Goal: Transaction & Acquisition: Purchase product/service

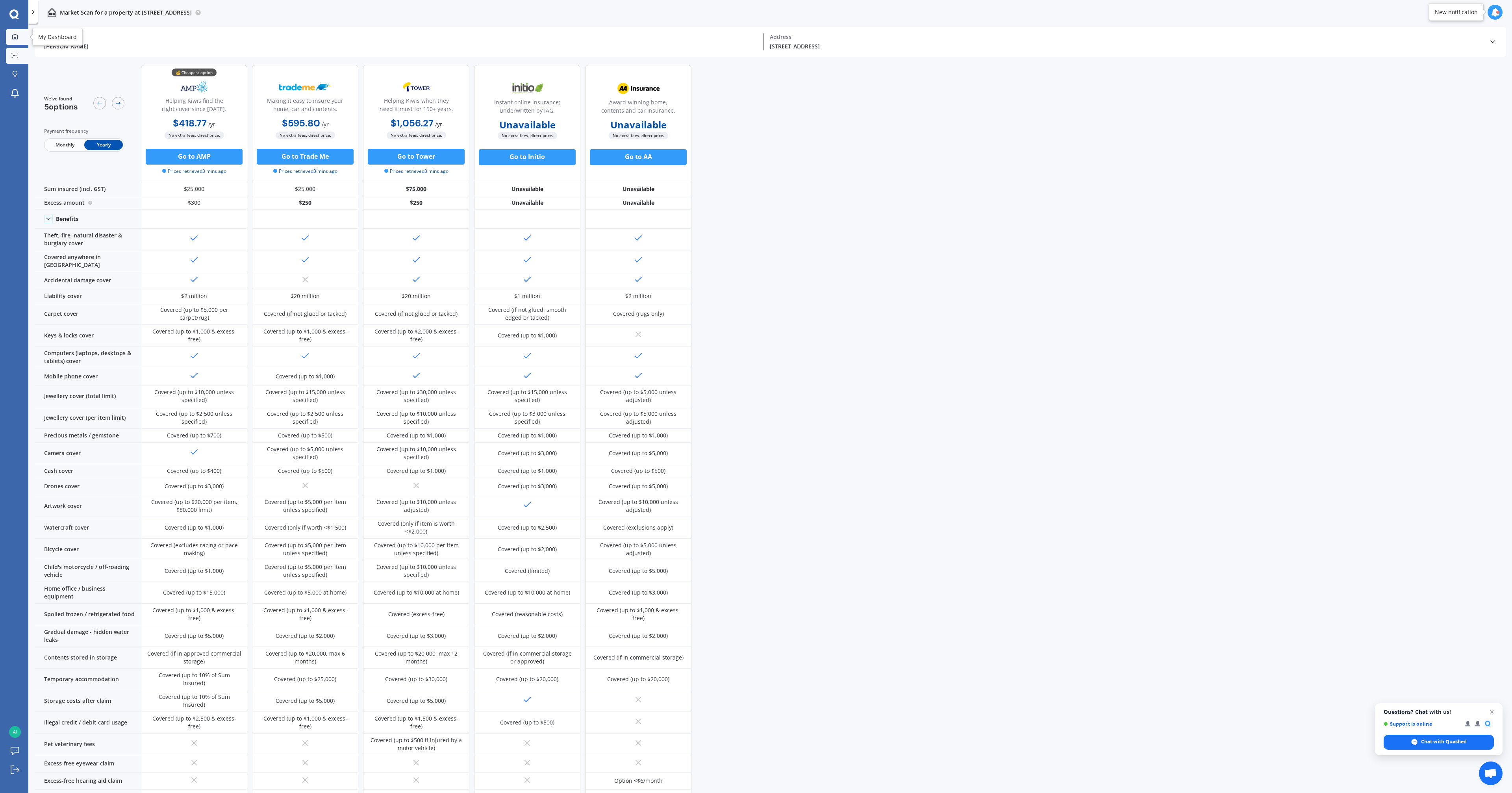
click at [16, 36] on icon at bounding box center [14, 36] width 6 height 6
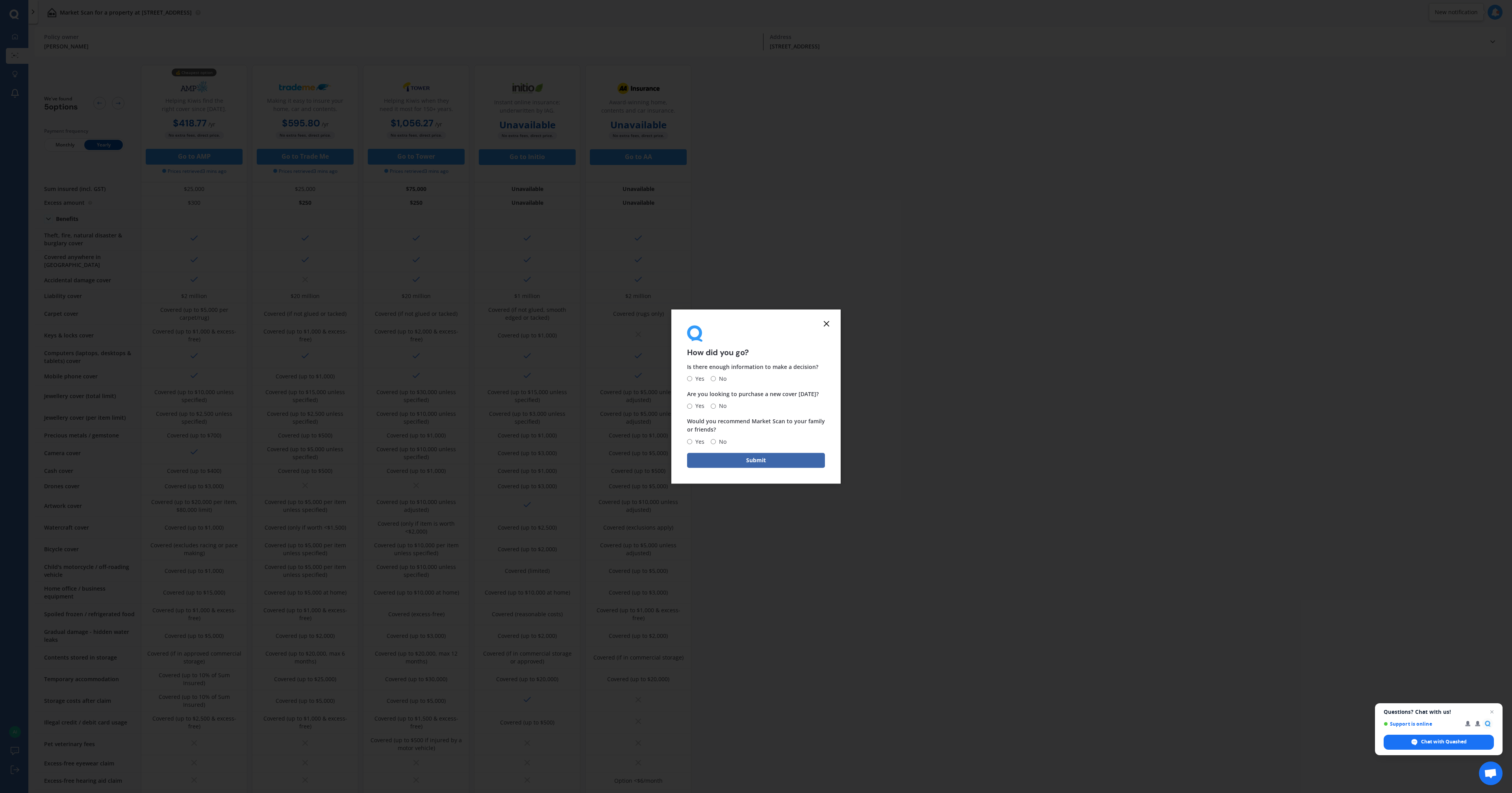
click at [827, 326] on icon at bounding box center [826, 323] width 9 height 9
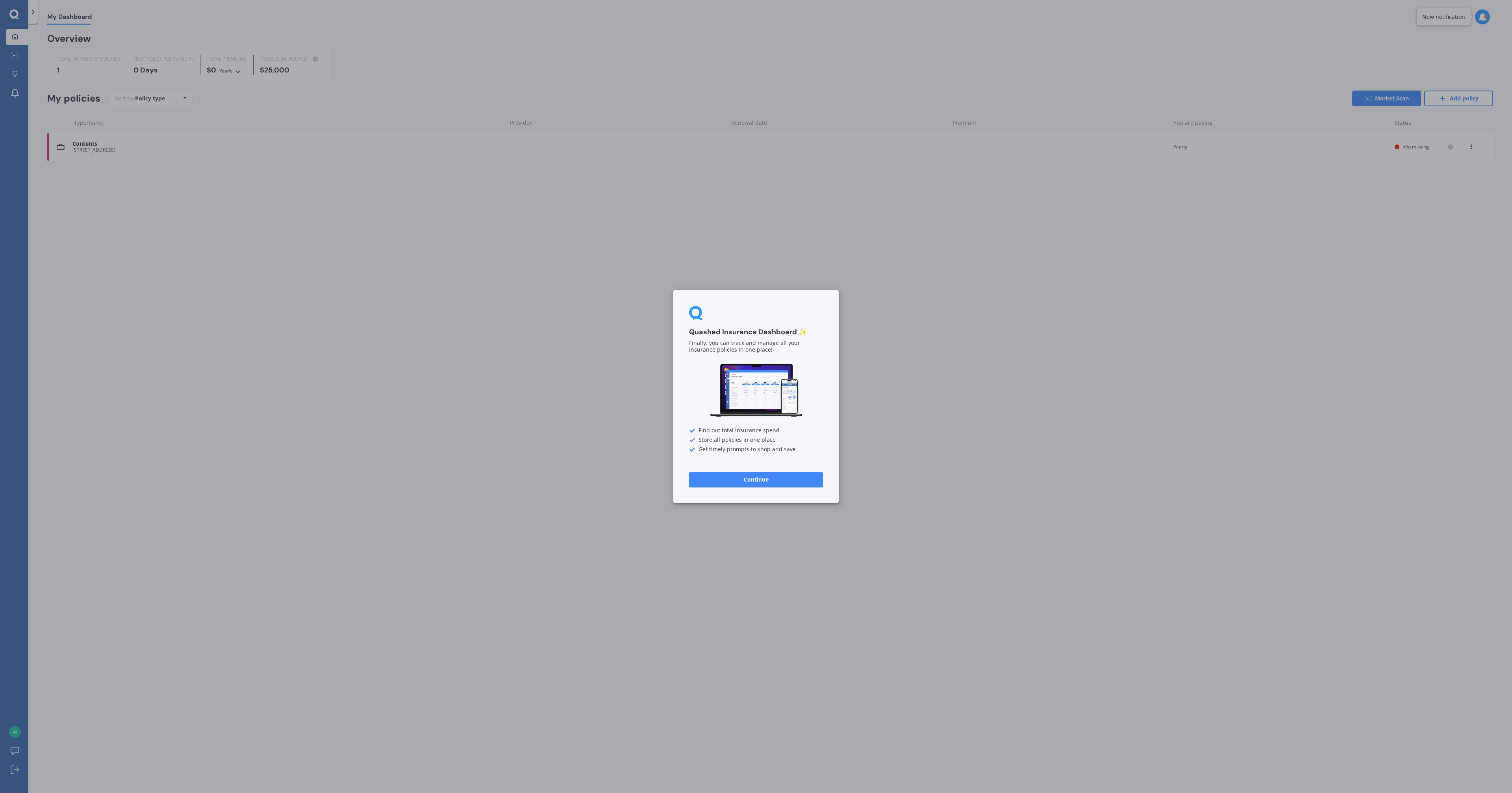
click at [764, 481] on button "Continue" at bounding box center [756, 479] width 134 height 16
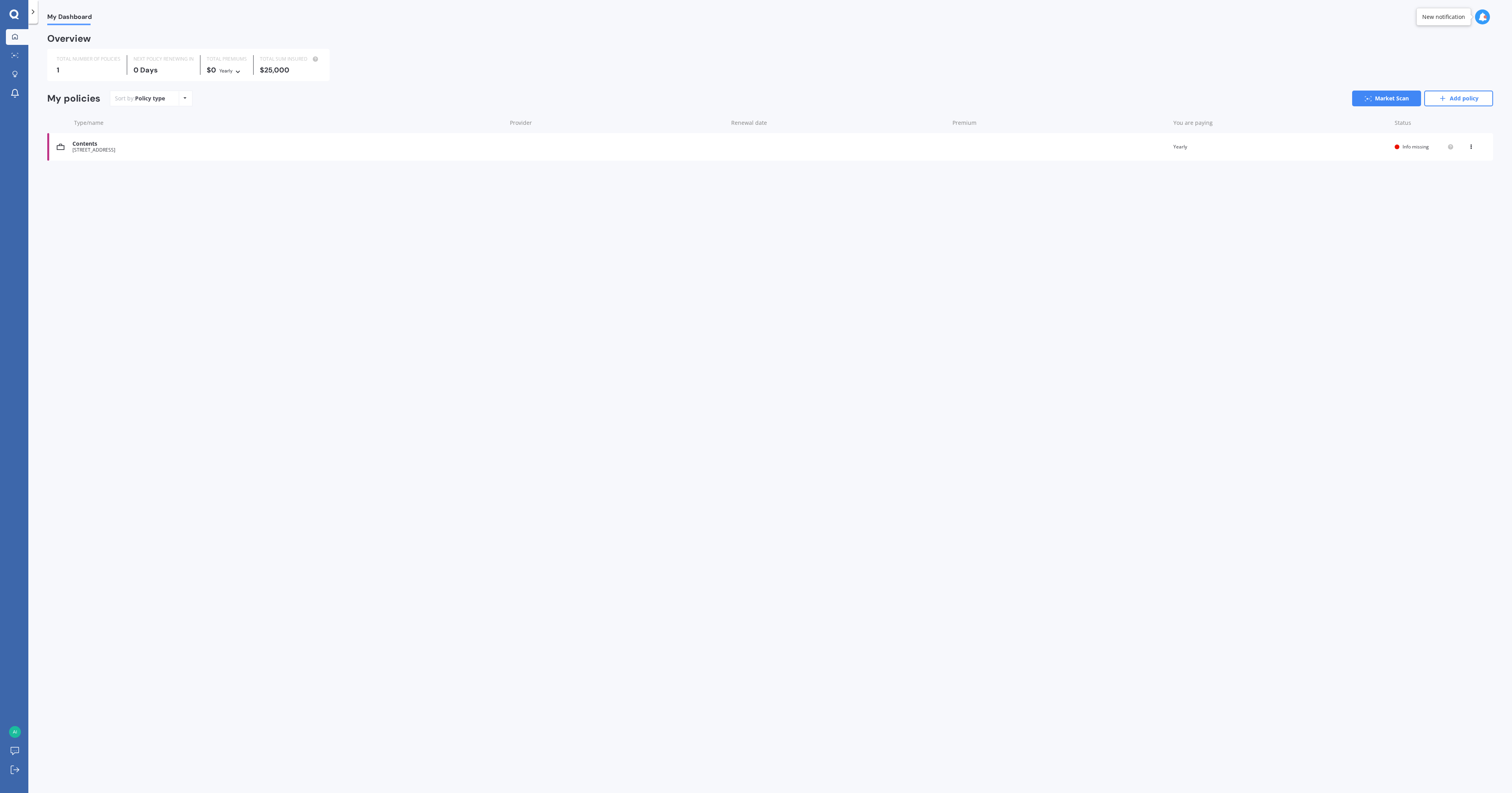
click at [14, 14] on icon at bounding box center [14, 14] width 9 height 10
click at [184, 98] on icon at bounding box center [185, 98] width 3 height 5
click at [245, 110] on div "My policies Sort by: Policy type Policy type Alphabetical Date added Renewing n…" at bounding box center [770, 102] width 1445 height 22
click at [13, 74] on icon at bounding box center [14, 74] width 6 height 7
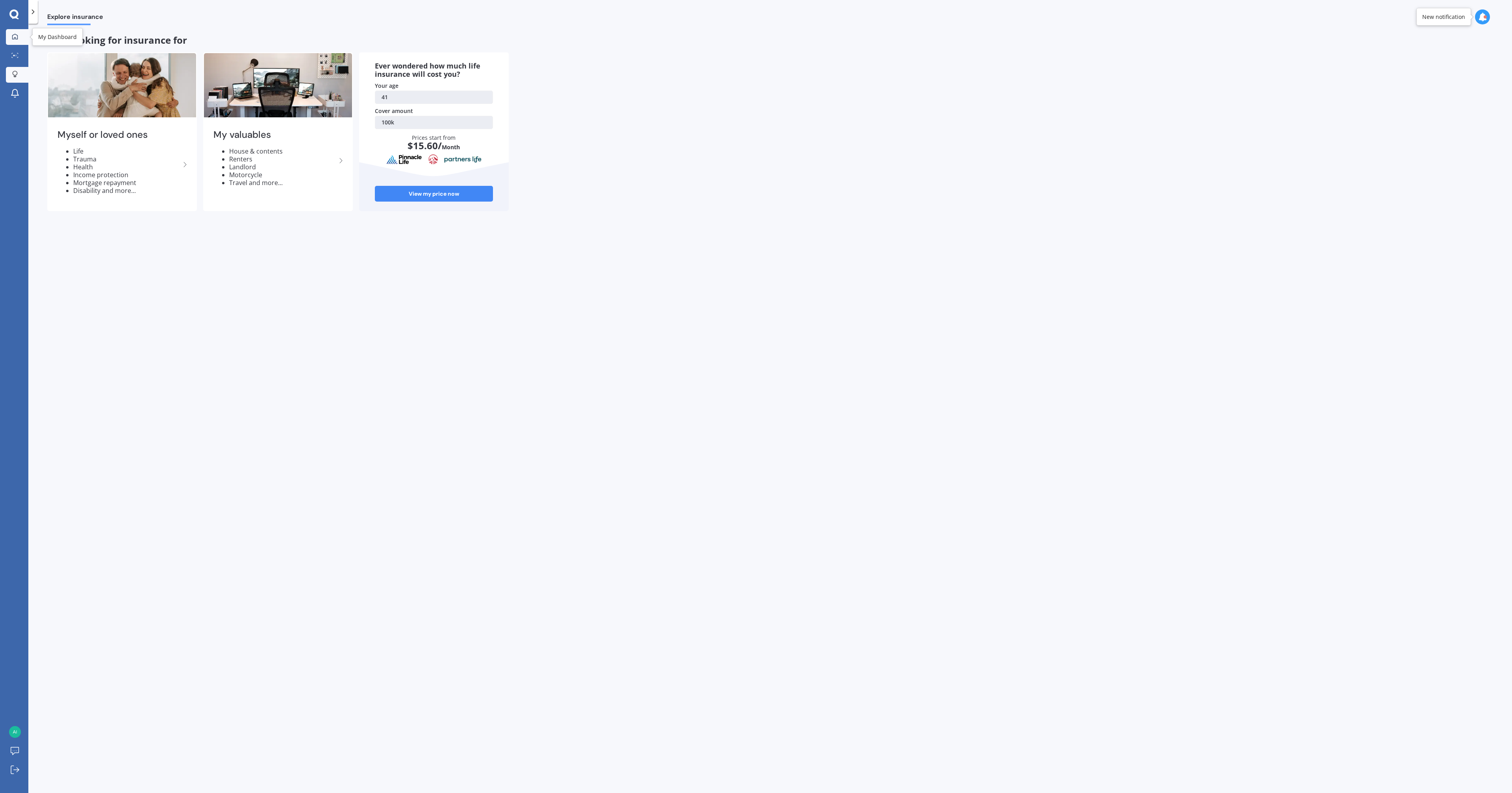
click at [14, 37] on icon at bounding box center [14, 36] width 6 height 6
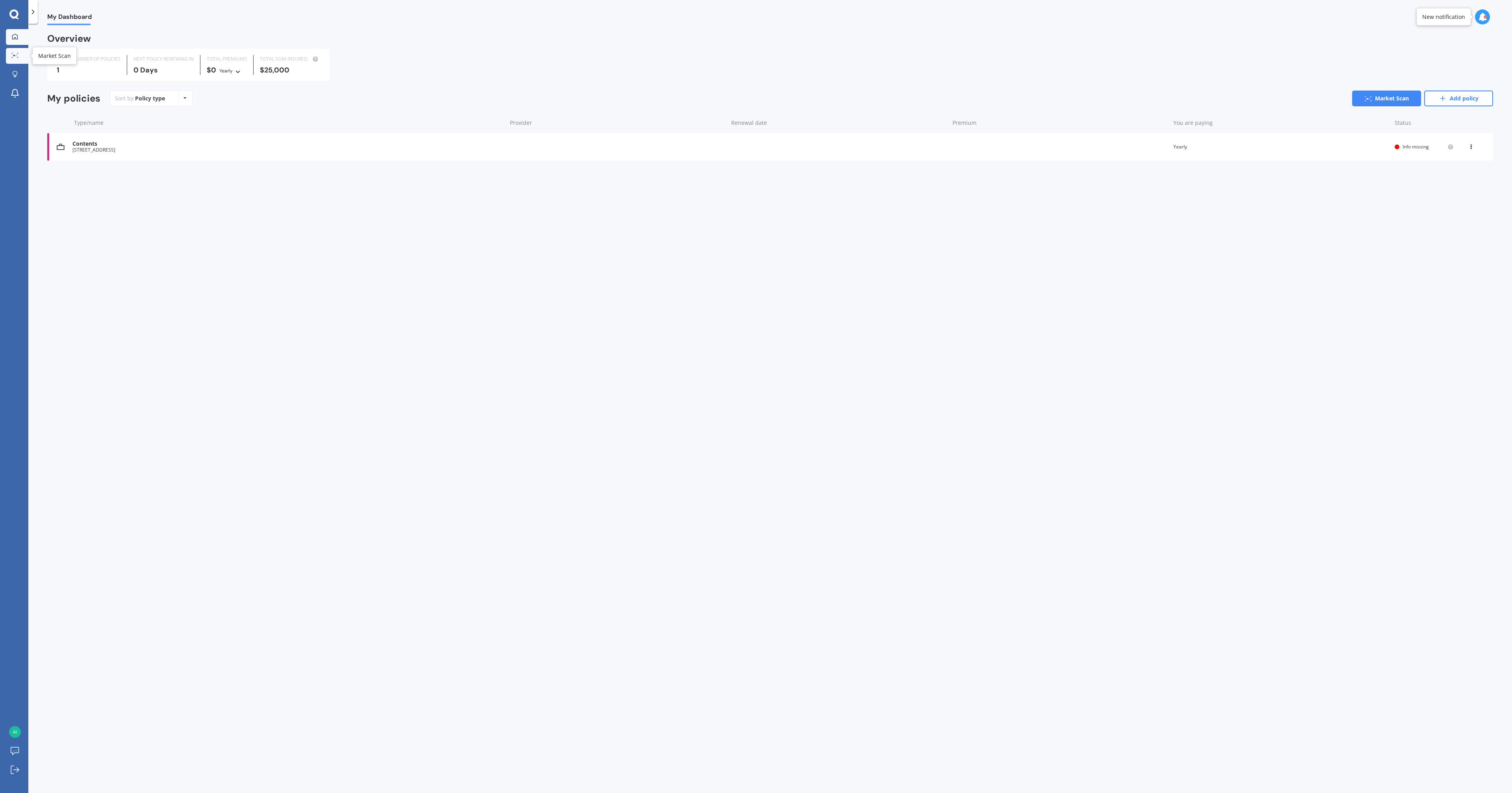
click at [16, 52] on link "Market Scan" at bounding box center [17, 56] width 23 height 16
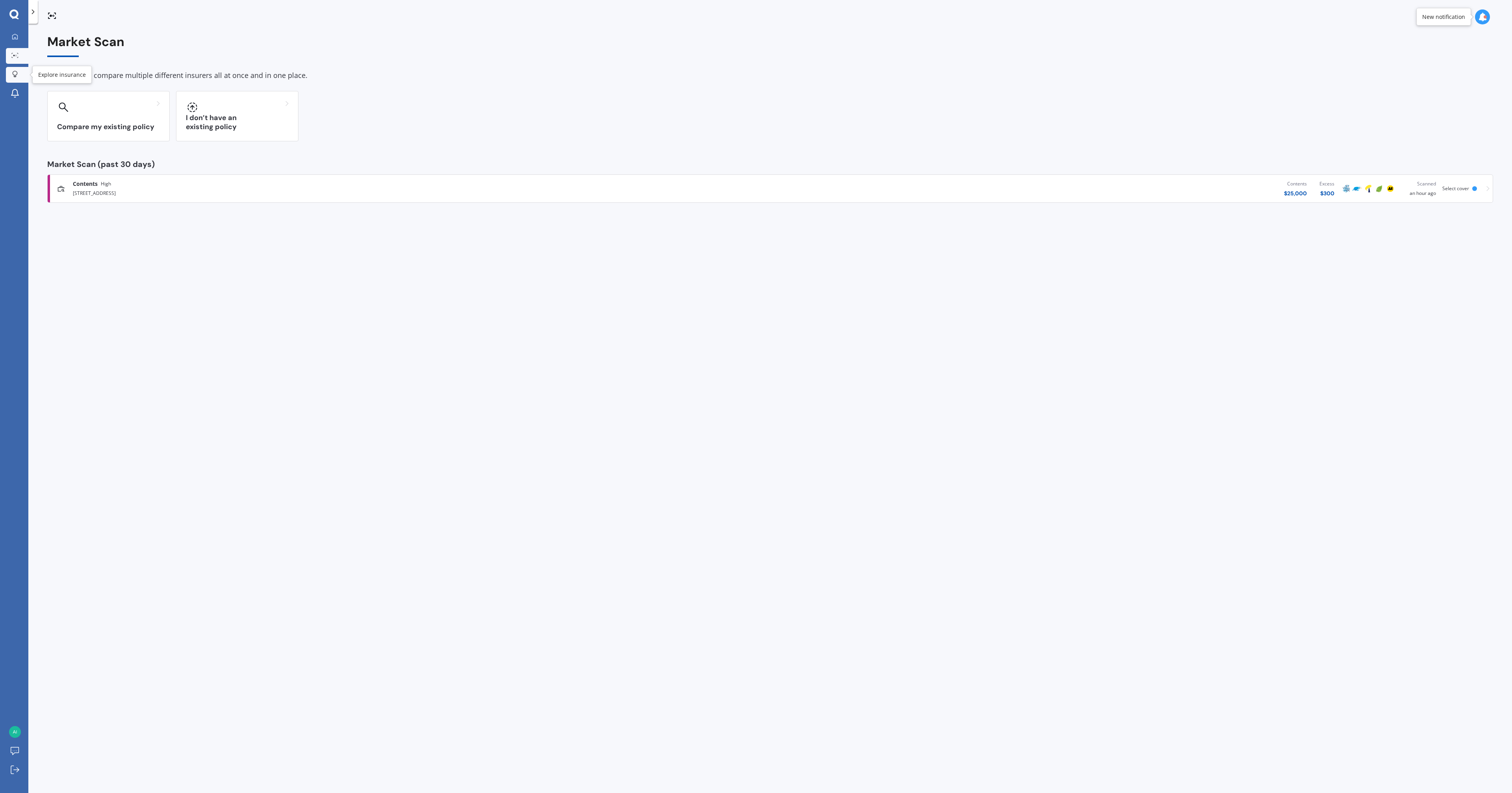
click at [17, 71] on icon at bounding box center [14, 74] width 6 height 7
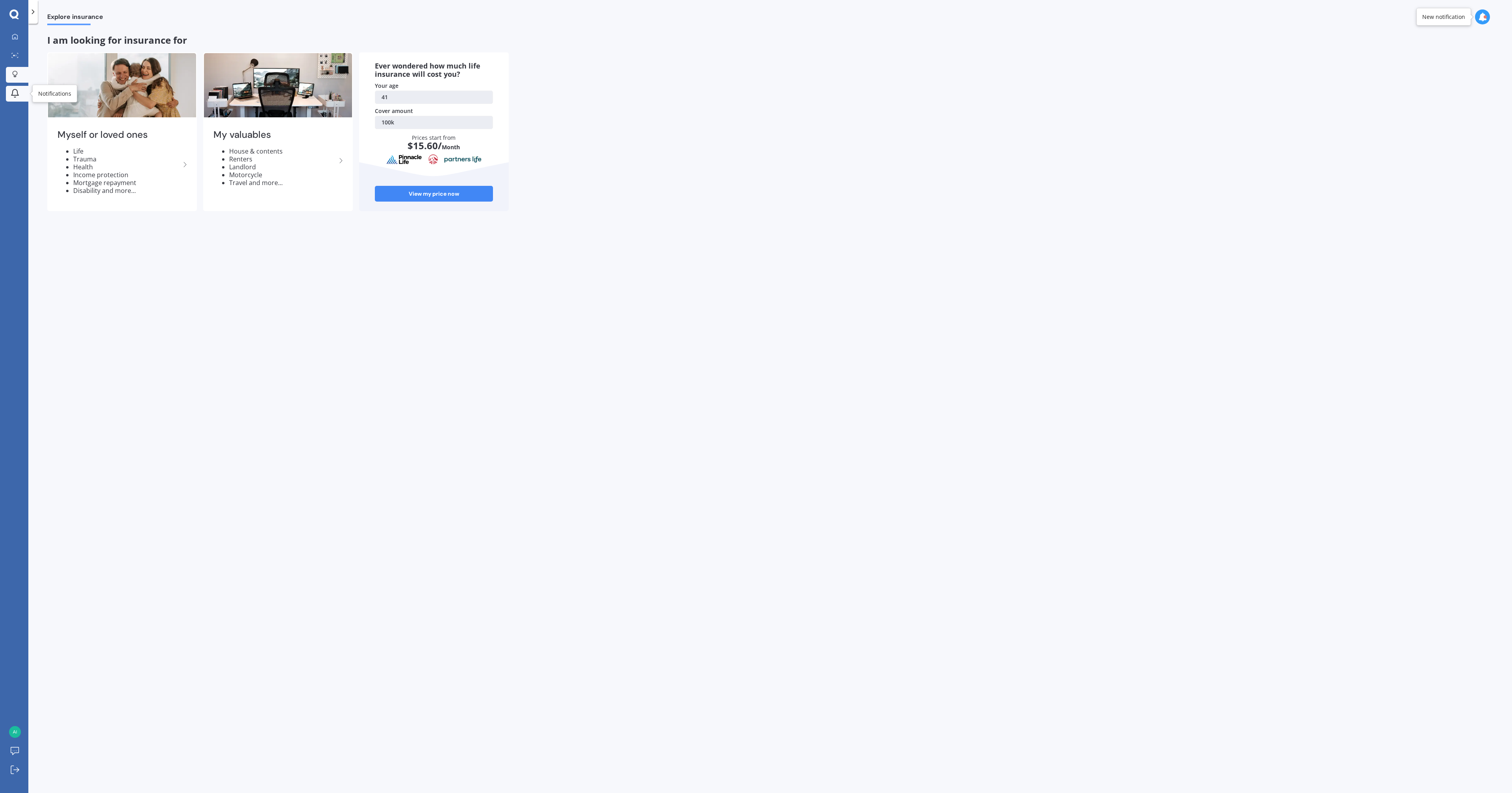
click at [17, 91] on icon at bounding box center [14, 92] width 7 height 6
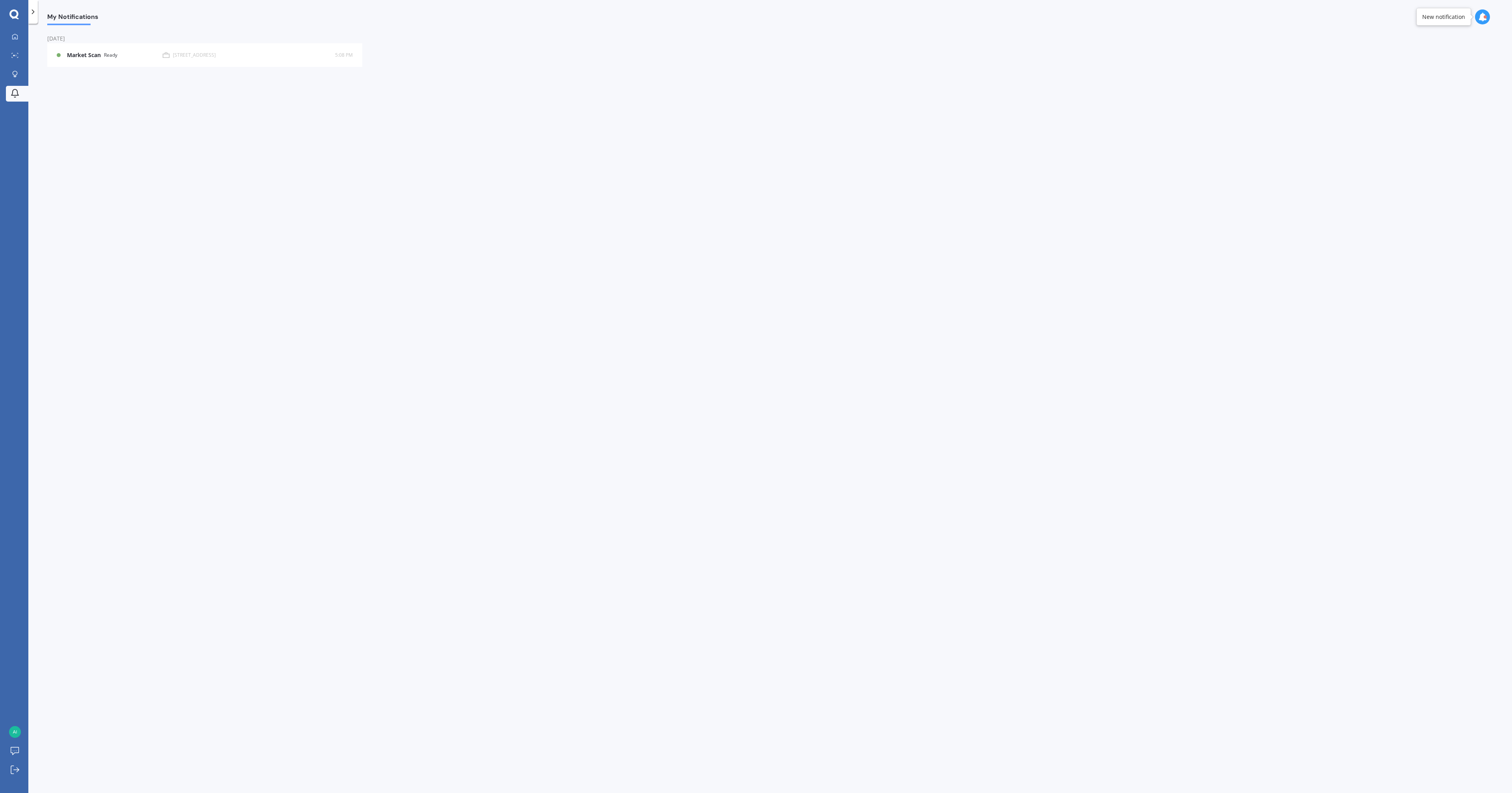
click at [14, 13] on icon at bounding box center [14, 14] width 9 height 10
click at [1451, 97] on link "Add policy" at bounding box center [1458, 98] width 69 height 16
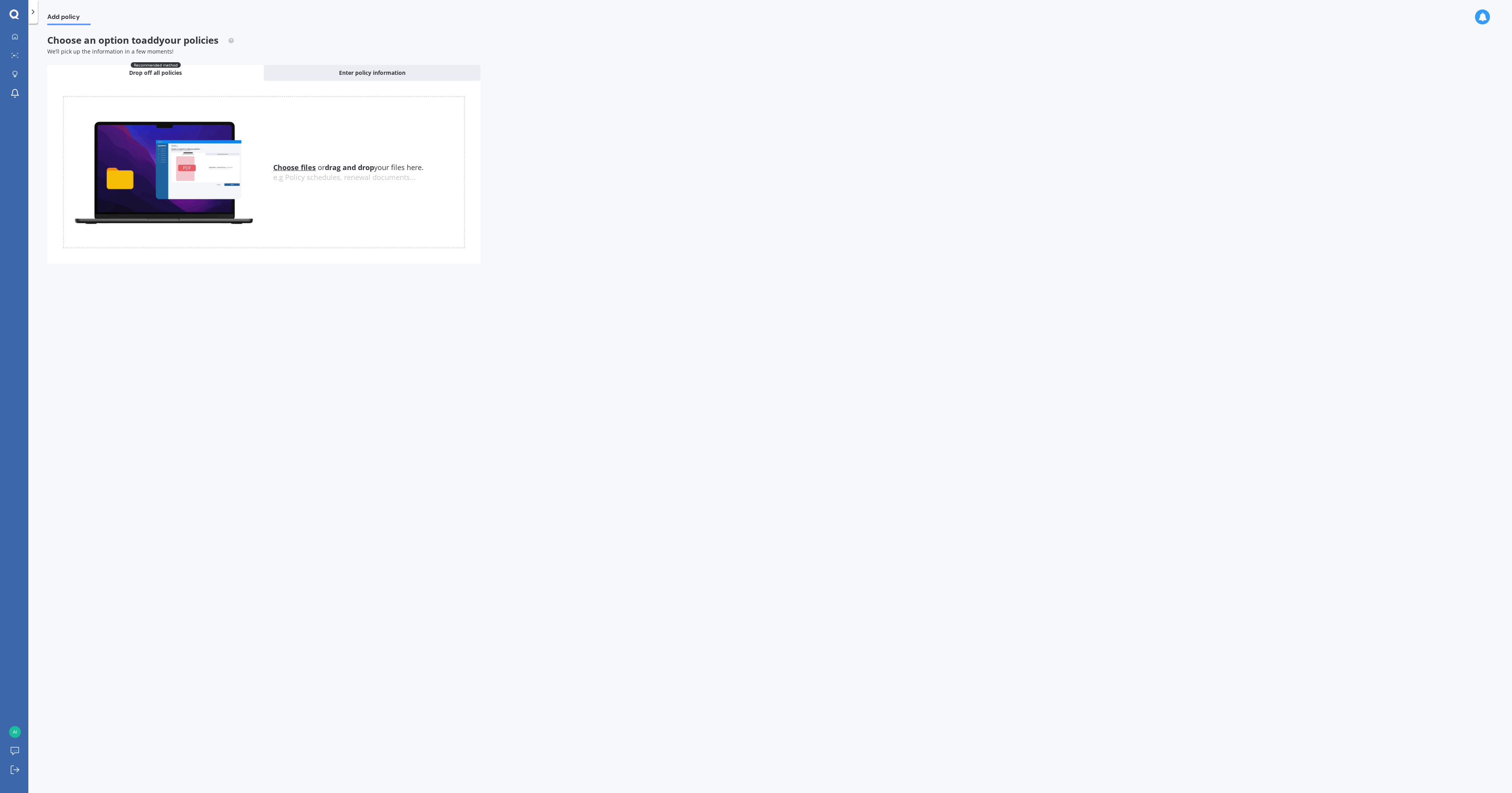
click at [34, 12] on polyline at bounding box center [33, 12] width 2 height 4
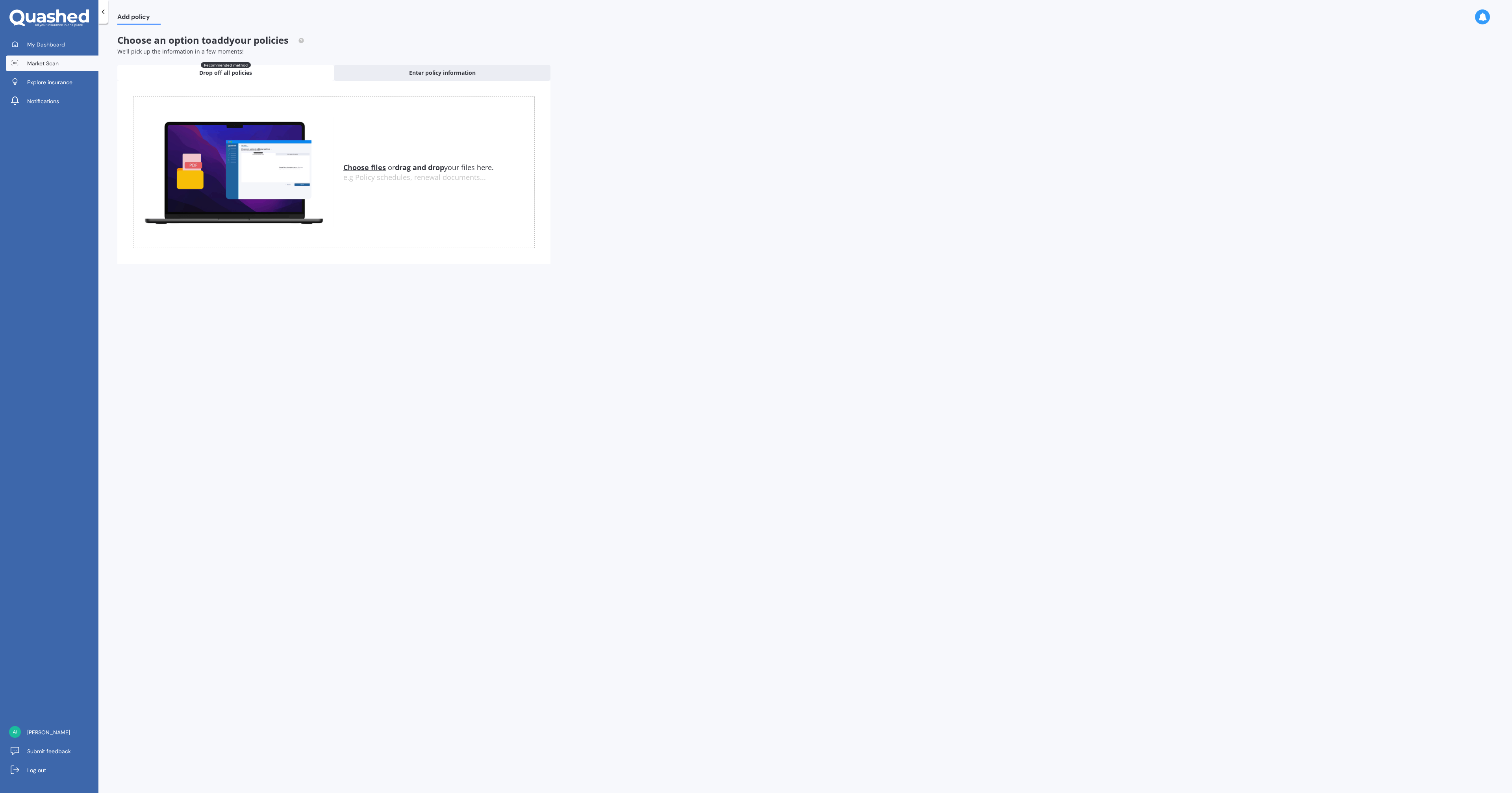
click at [50, 61] on span "Market Scan" at bounding box center [42, 63] width 31 height 8
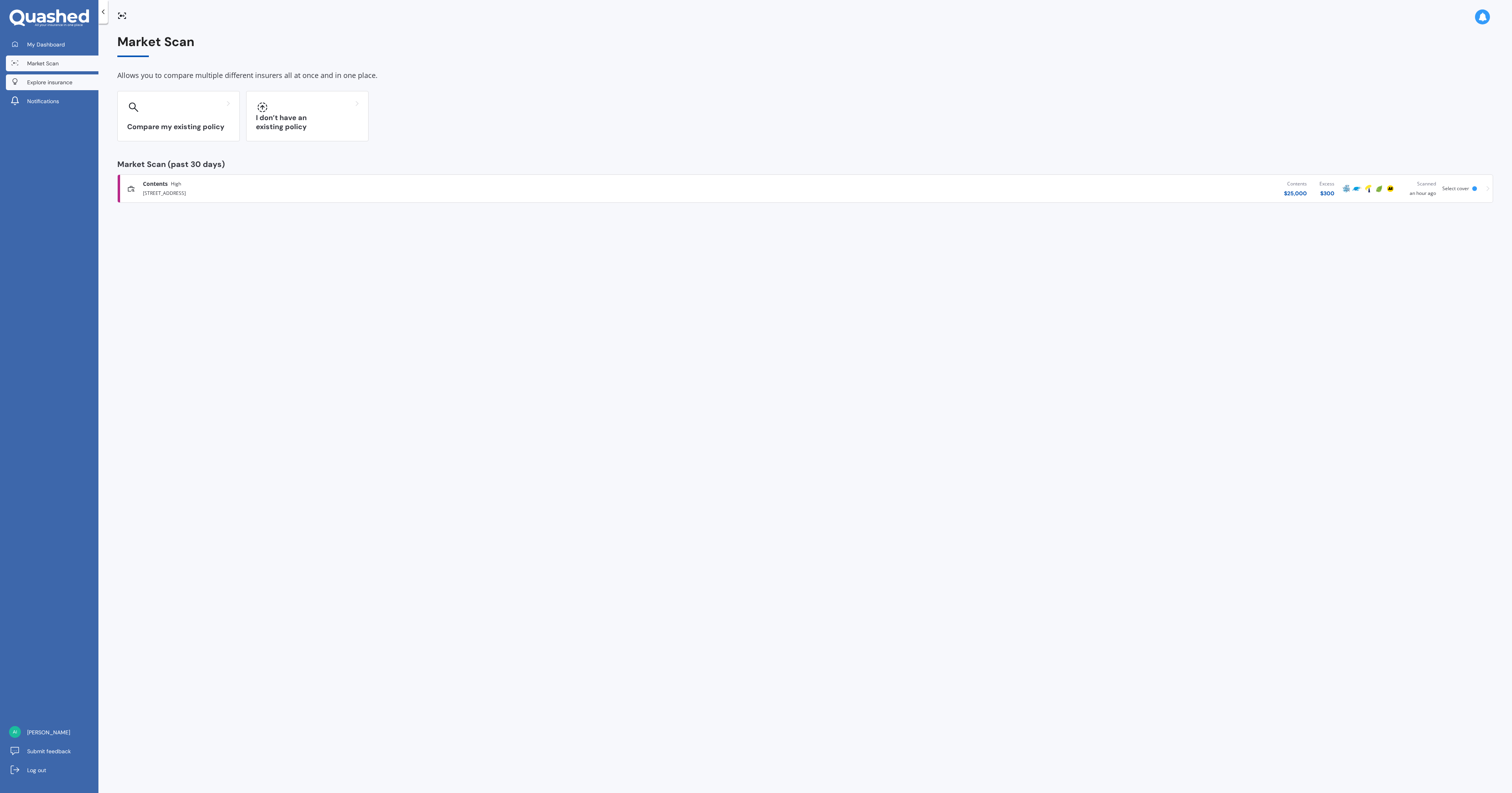
click at [54, 80] on span "Explore insurance" at bounding box center [50, 82] width 46 height 8
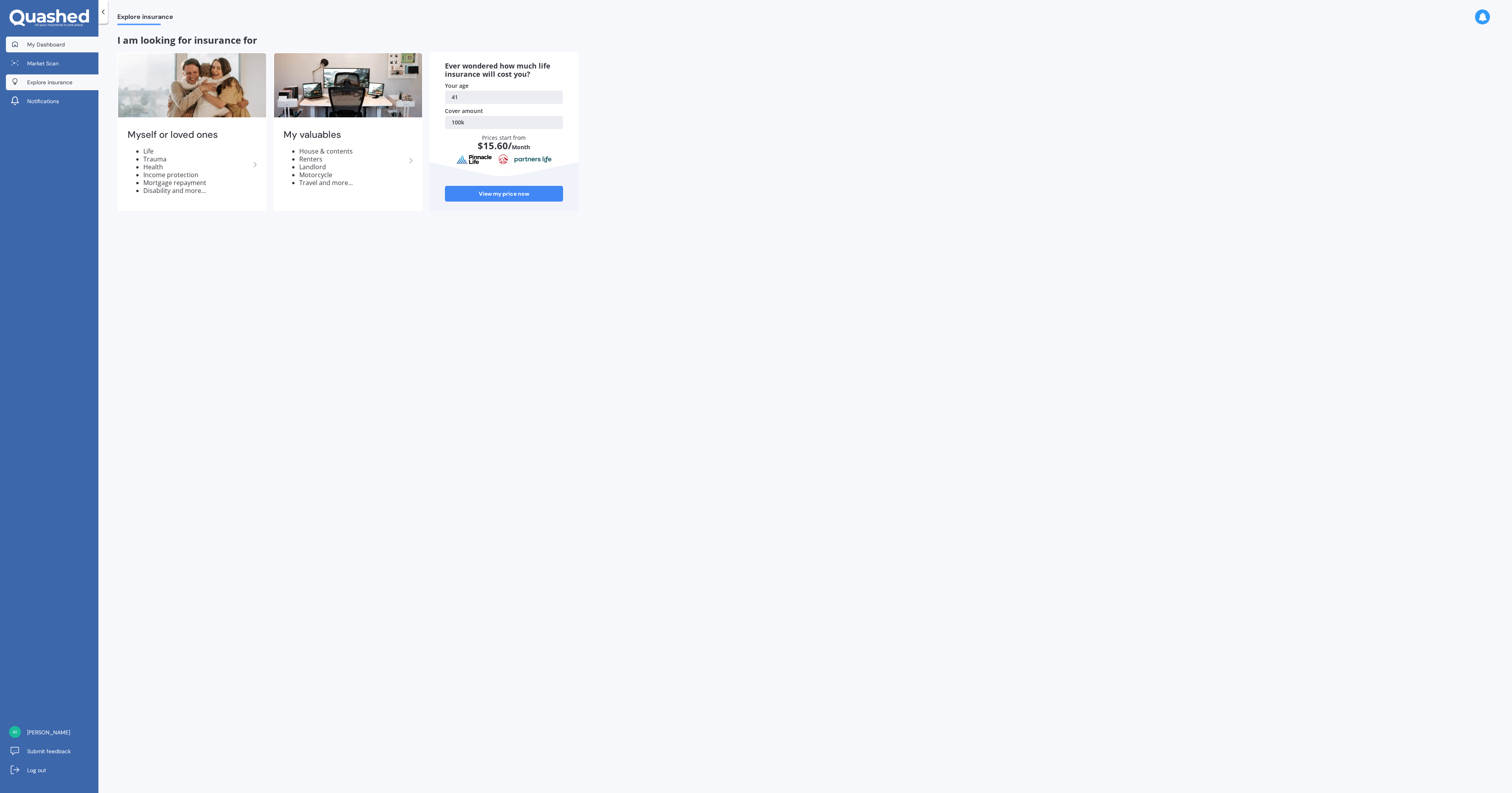
click at [51, 46] on span "My Dashboard" at bounding box center [46, 44] width 38 height 8
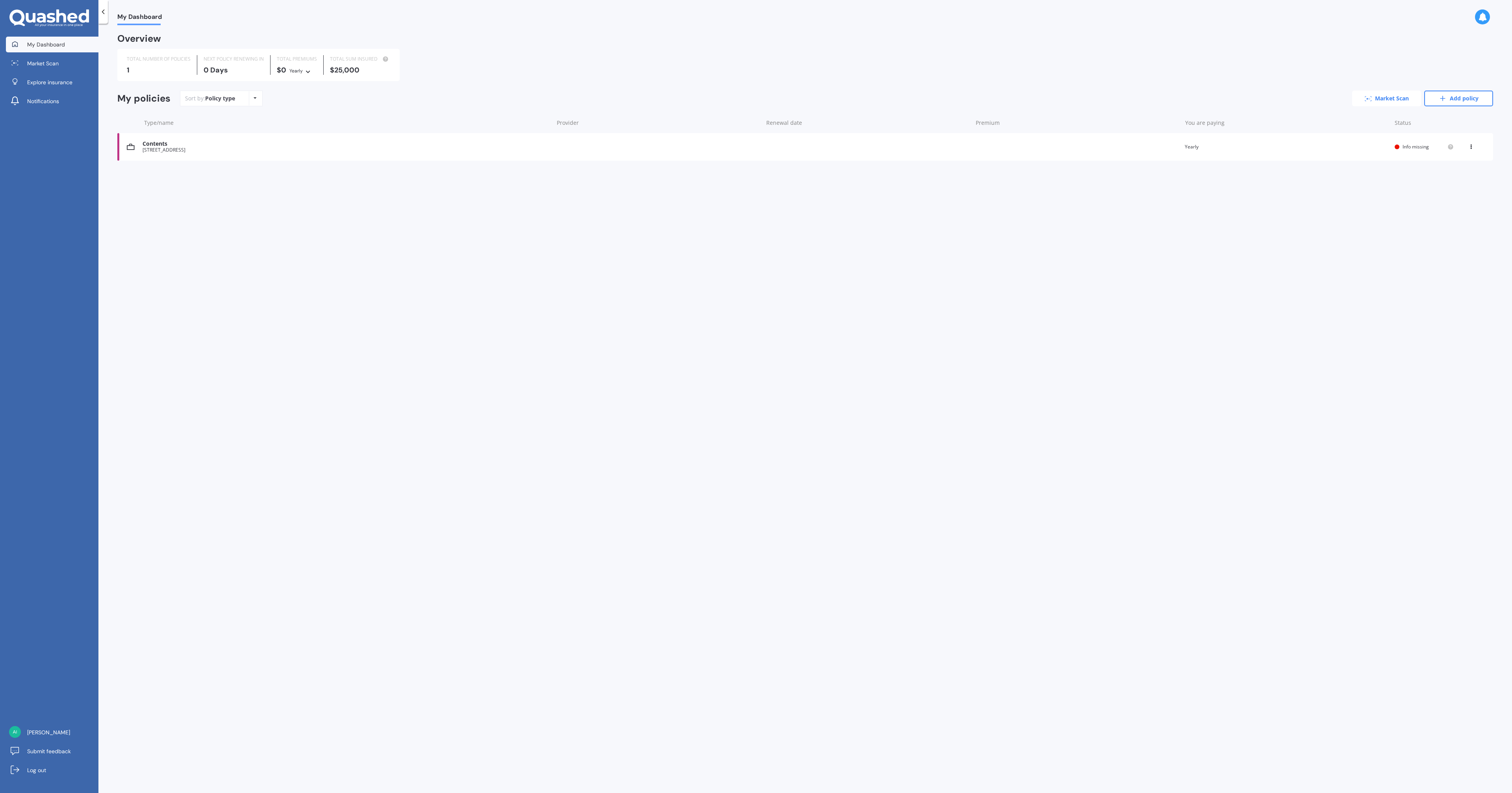
click at [1389, 96] on link "Market Scan" at bounding box center [1386, 98] width 69 height 16
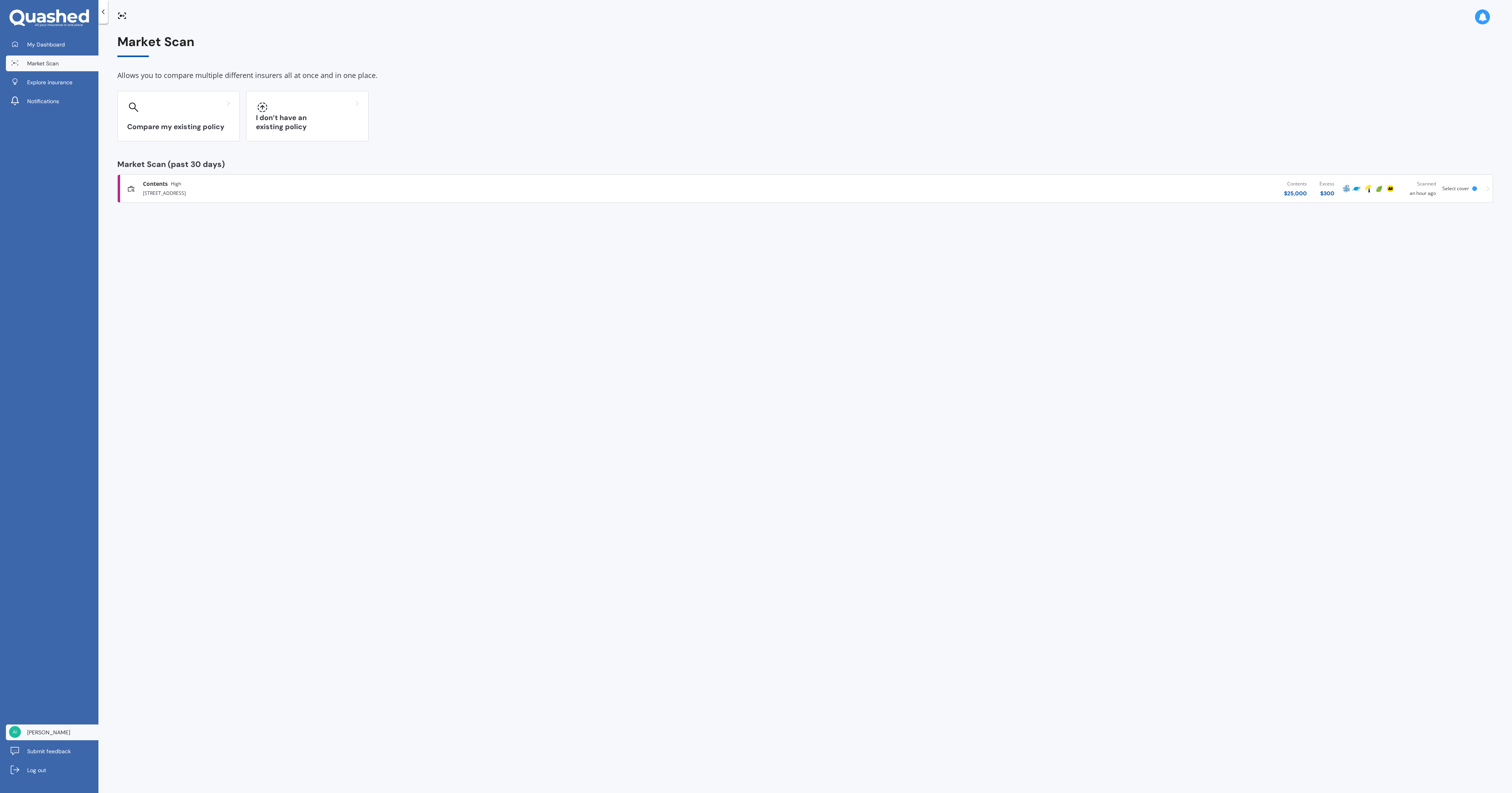
click at [46, 732] on span "[PERSON_NAME]" at bounding box center [48, 732] width 43 height 8
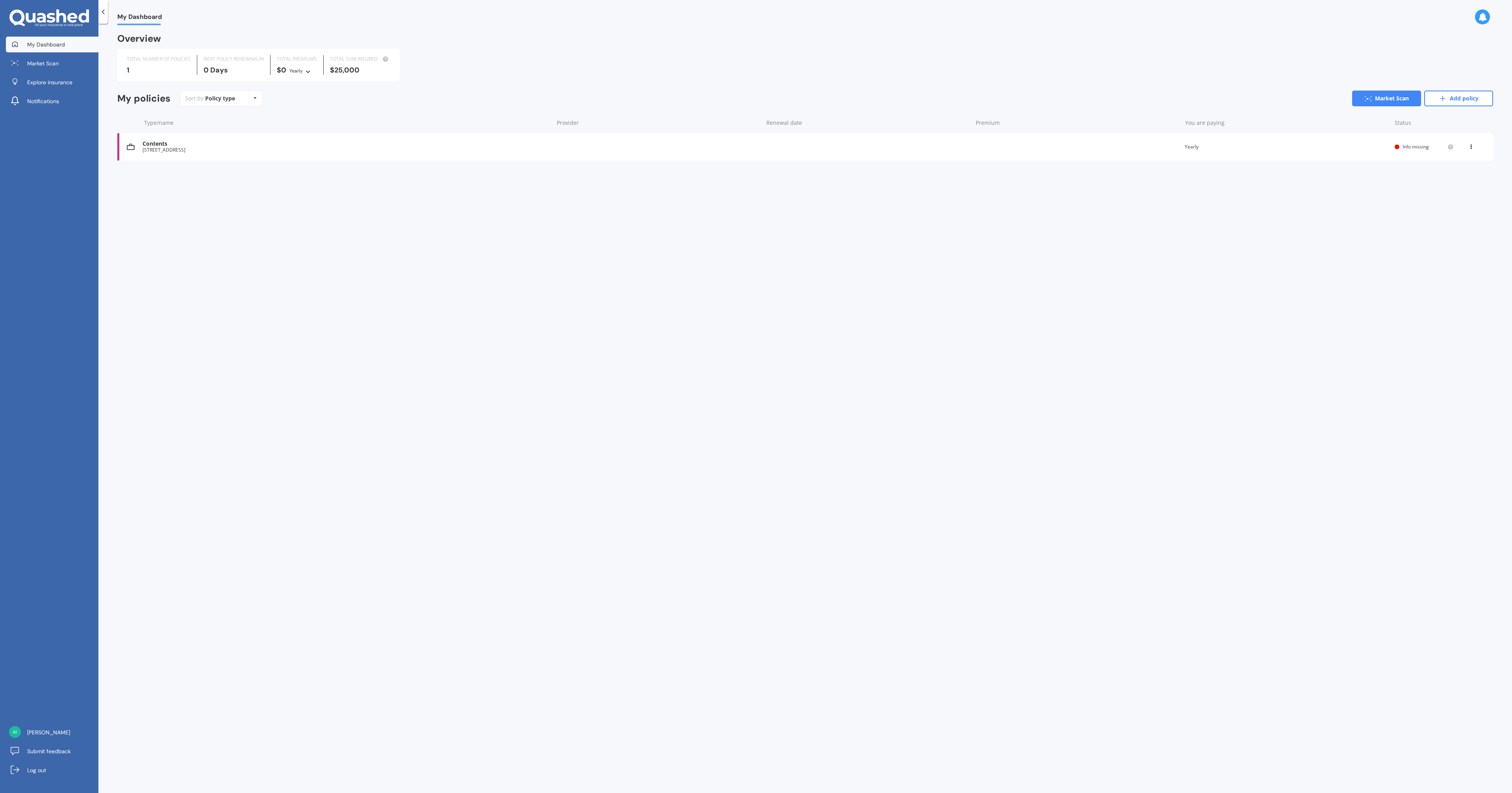
click at [165, 71] on div "1" at bounding box center [158, 69] width 63 height 8
click at [1372, 99] on link "Market Scan" at bounding box center [1386, 98] width 69 height 16
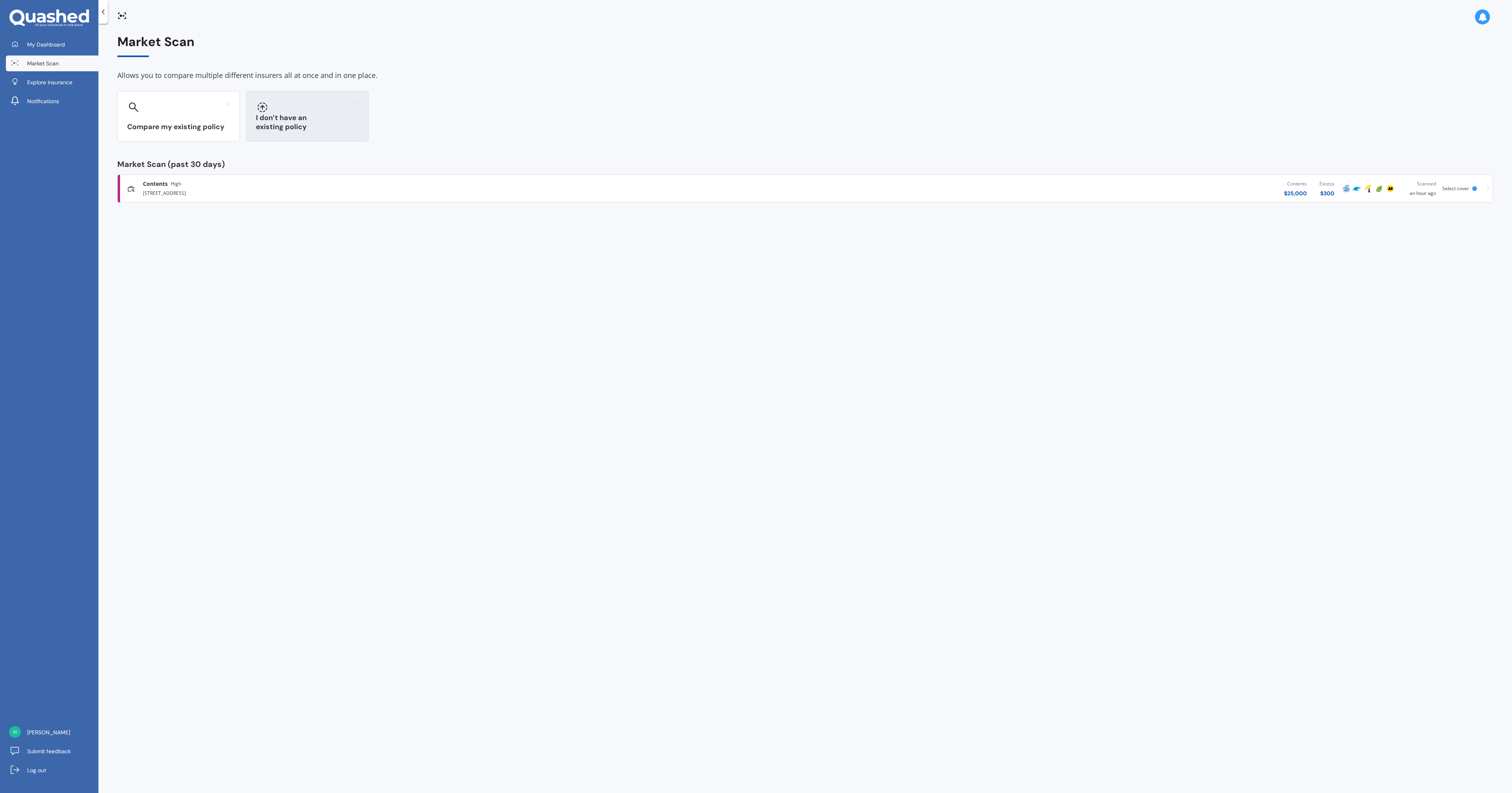
click at [320, 119] on div "I don’t have an existing policy" at bounding box center [307, 116] width 123 height 51
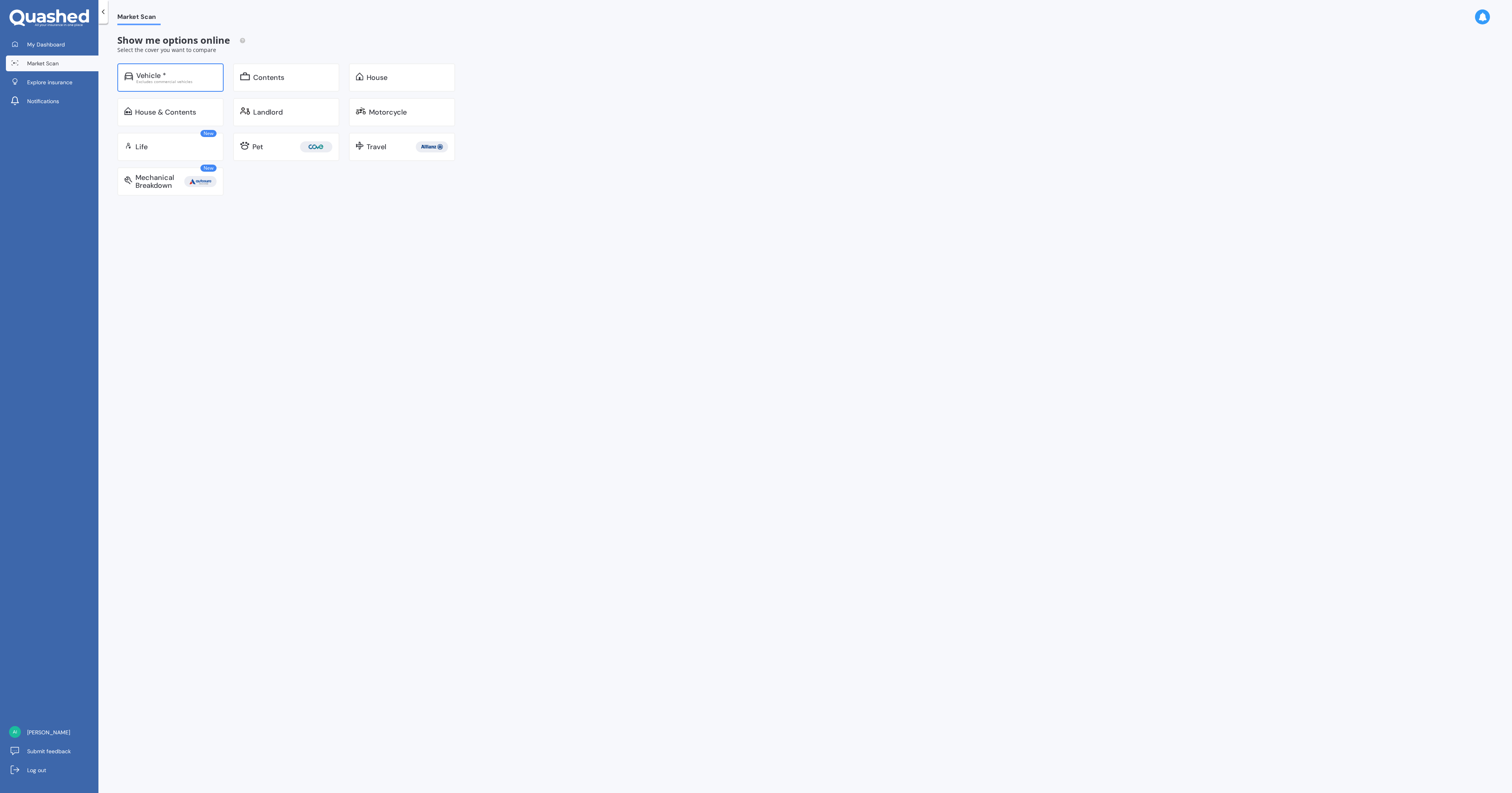
click at [189, 80] on div "Excludes commercial vehicles" at bounding box center [176, 81] width 80 height 4
click at [173, 116] on input "Plate number" at bounding box center [174, 115] width 84 height 17
type input "pky916"
click at [267, 115] on button "Search" at bounding box center [269, 115] width 98 height 15
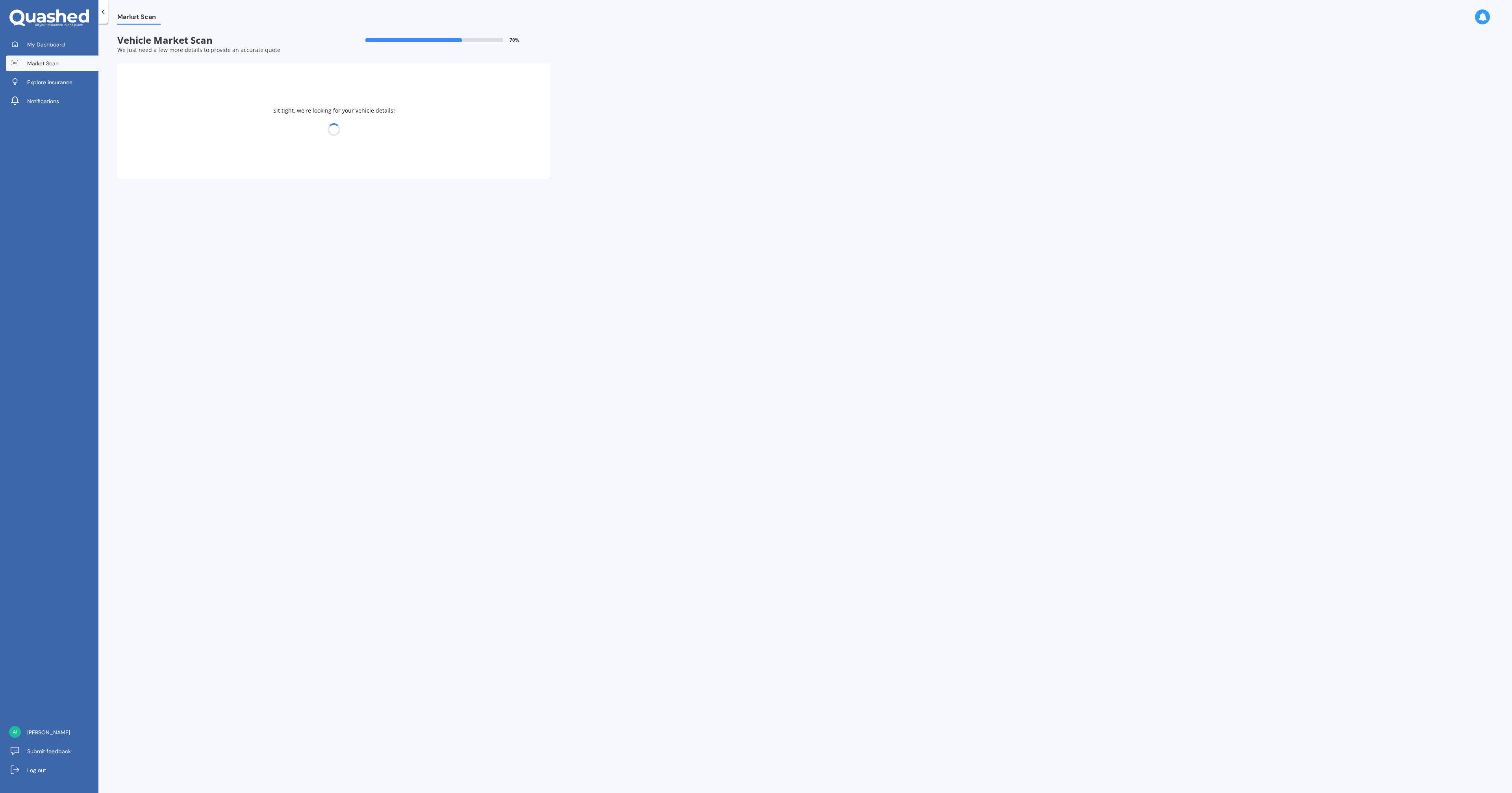
select select "TOYOTA"
select select "PRIUS"
select select "08"
select select "03"
select select "1984"
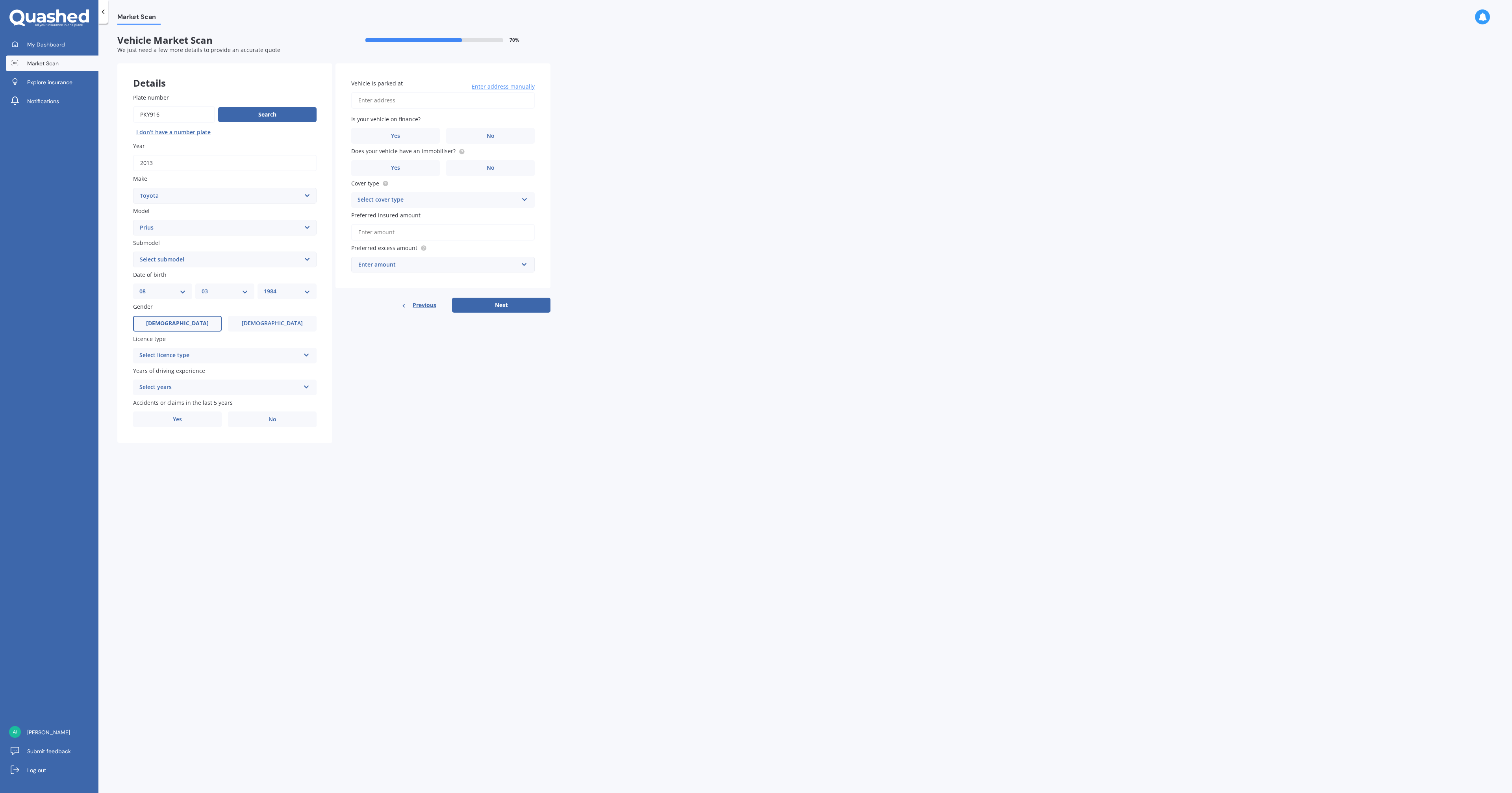
click at [292, 356] on div "Select licence type" at bounding box center [220, 355] width 161 height 9
click at [252, 371] on div "NZ Full" at bounding box center [225, 371] width 183 height 14
click at [263, 387] on div "Select years" at bounding box center [220, 387] width 161 height 9
click at [185, 404] on div "5 or more years" at bounding box center [225, 403] width 183 height 14
click at [267, 416] on label "No" at bounding box center [272, 419] width 89 height 16
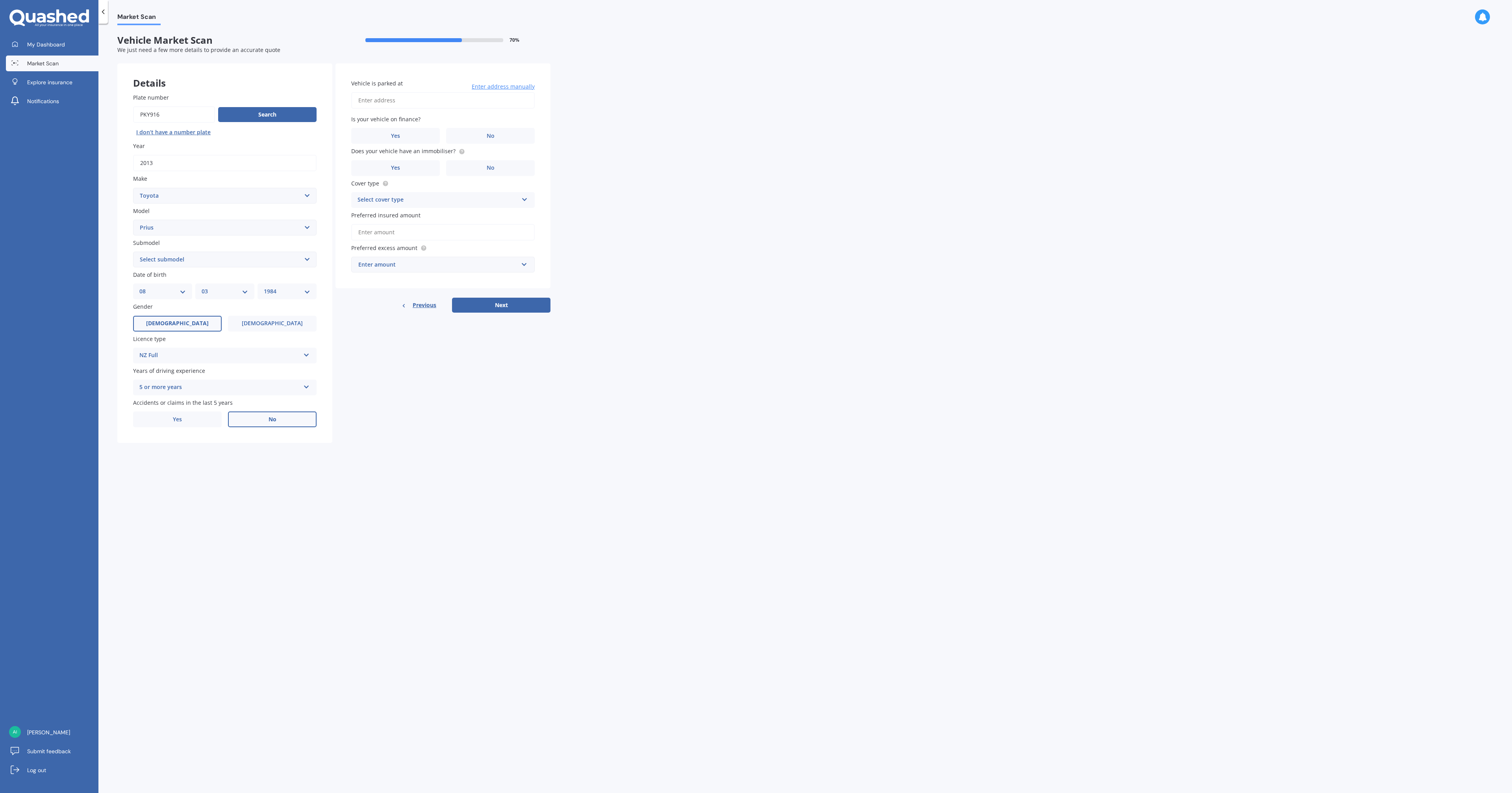
click at [0, 0] on input "No" at bounding box center [0, 0] width 0 height 0
click at [403, 98] on input "Vehicle is parked at" at bounding box center [443, 101] width 184 height 17
type input "[STREET_ADDRESS]"
click at [470, 139] on label "No" at bounding box center [490, 135] width 89 height 16
click at [0, 0] on input "No" at bounding box center [0, 0] width 0 height 0
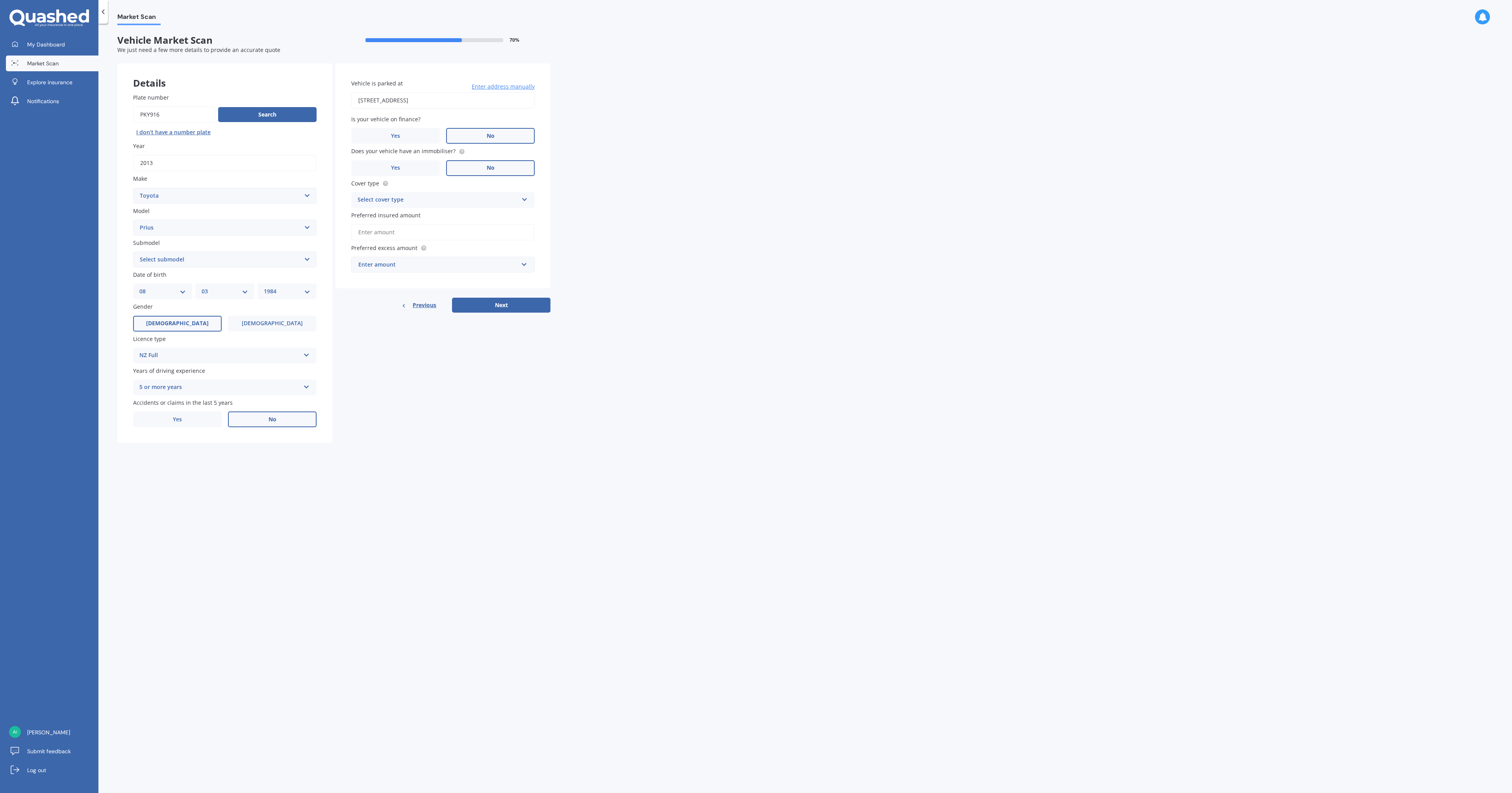
click at [488, 168] on span "No" at bounding box center [490, 168] width 8 height 7
click at [0, 0] on input "No" at bounding box center [0, 0] width 0 height 0
click at [517, 201] on div "Select cover type" at bounding box center [437, 200] width 161 height 9
click at [475, 214] on div "Comprehensive" at bounding box center [443, 215] width 183 height 14
click at [448, 231] on input "Preferred insured amount" at bounding box center [443, 233] width 184 height 17
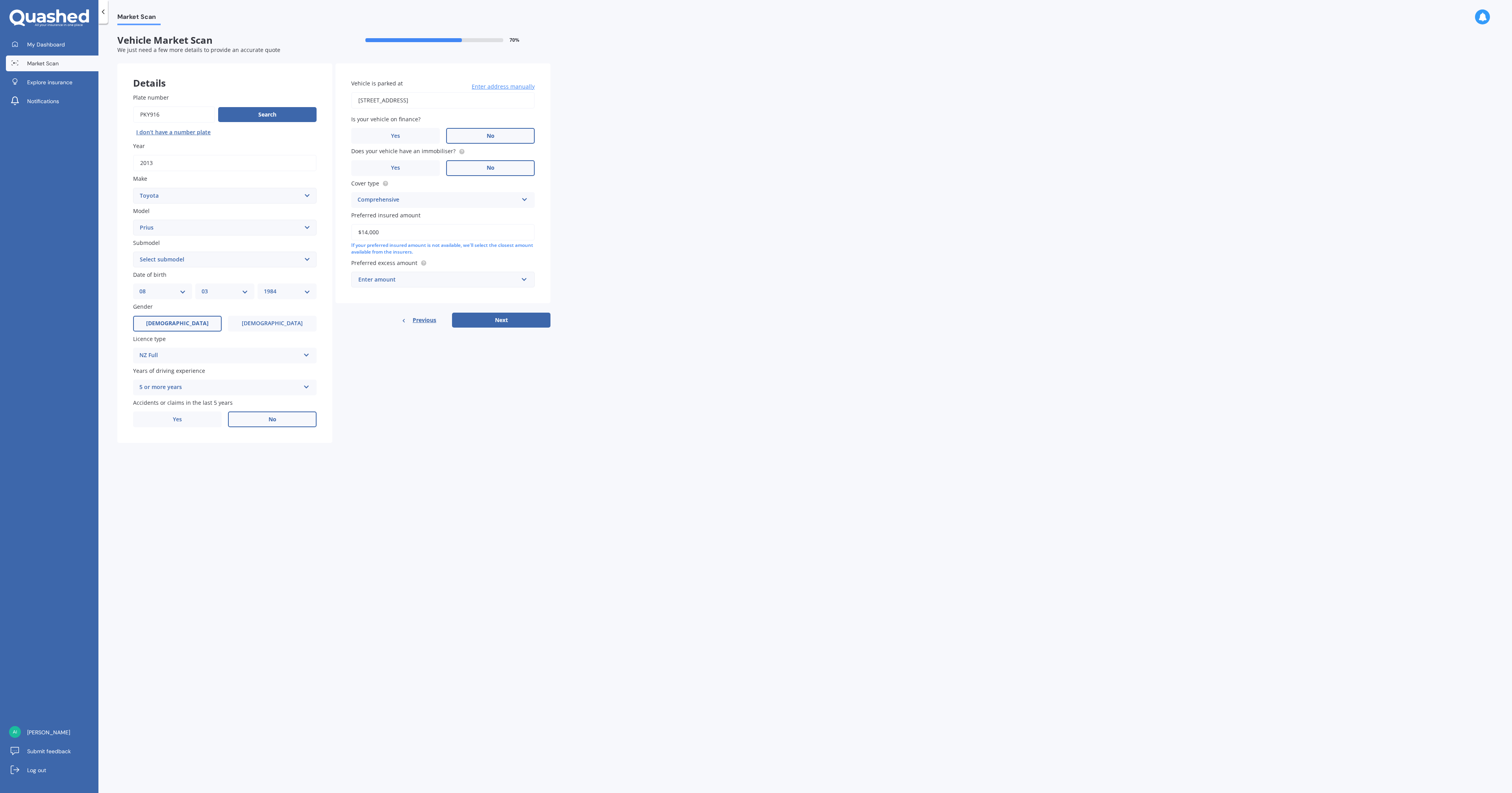
type input "$14,000"
click at [506, 283] on div "Enter amount" at bounding box center [437, 279] width 160 height 8
click at [406, 322] on div "$500" at bounding box center [443, 323] width 183 height 14
click at [509, 329] on button "Next" at bounding box center [501, 329] width 98 height 15
click at [278, 261] on select "Select submodel (All other) Hybrid" at bounding box center [224, 259] width 184 height 16
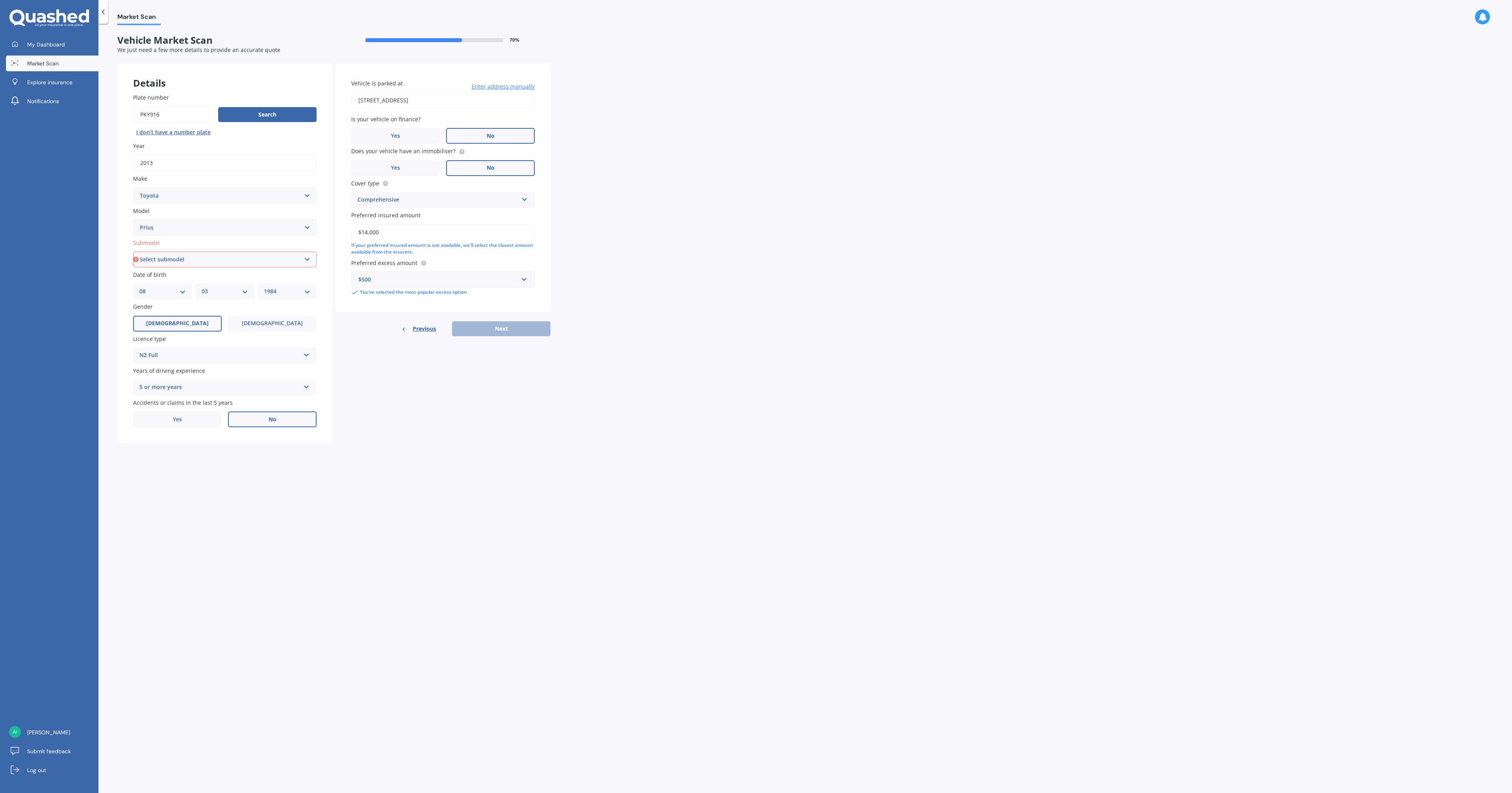
select select "HYBRID"
click at [133, 251] on select "Select submodel (All other) Hybrid" at bounding box center [224, 259] width 184 height 16
click at [536, 326] on button "Next" at bounding box center [501, 329] width 98 height 15
select select "08"
select select "03"
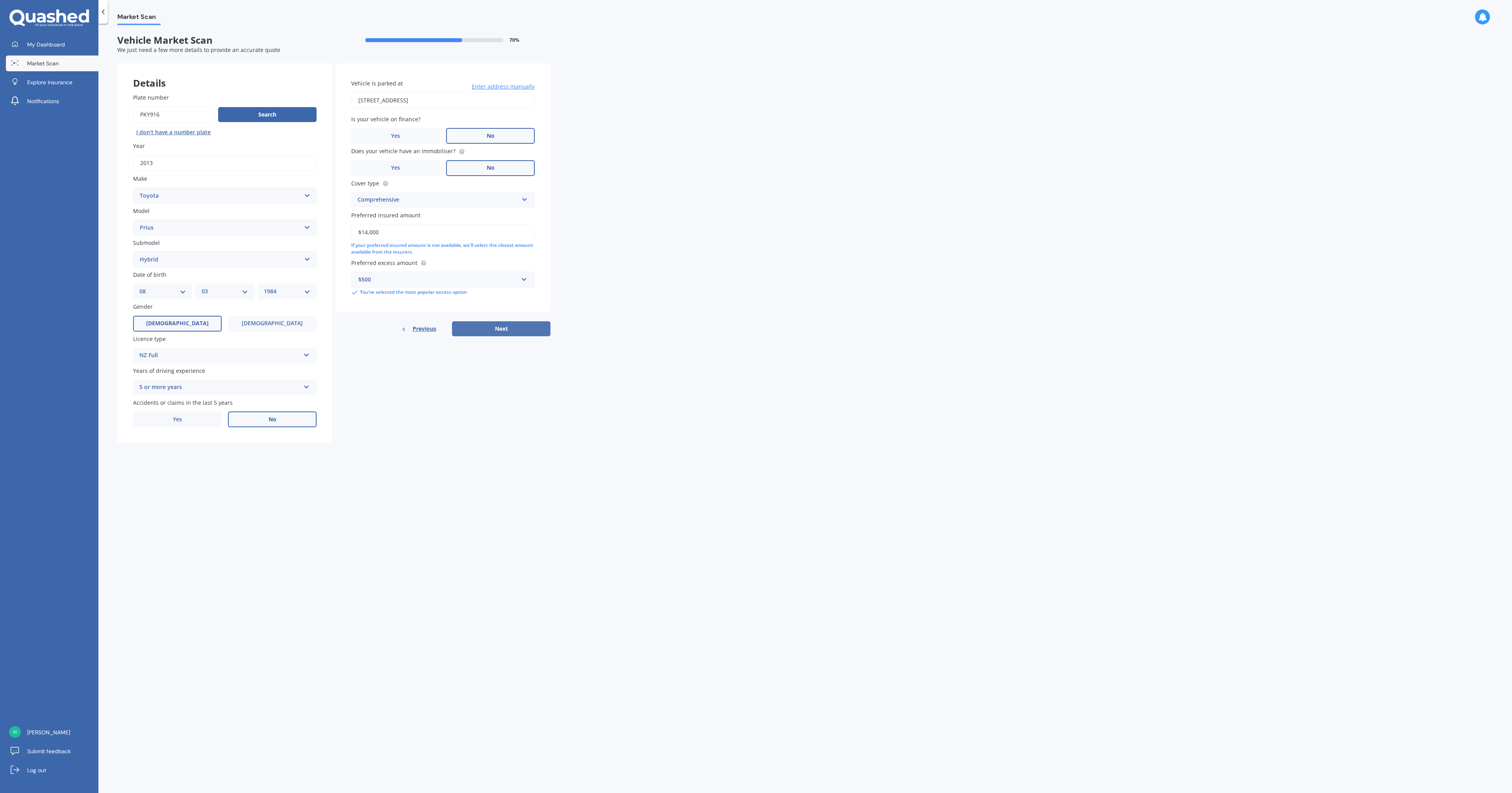
select select "1984"
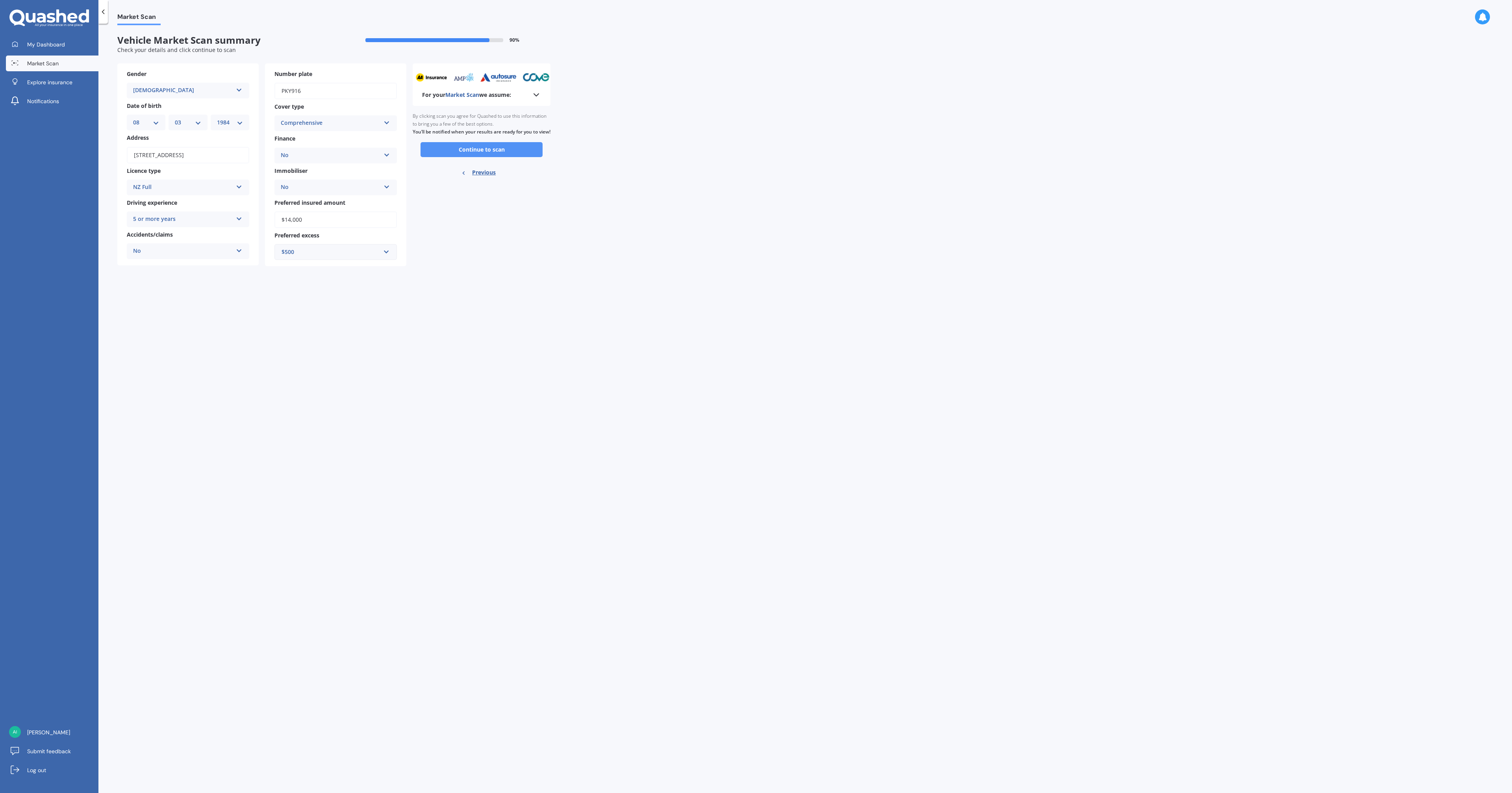
click at [487, 157] on button "Continue to scan" at bounding box center [481, 150] width 122 height 15
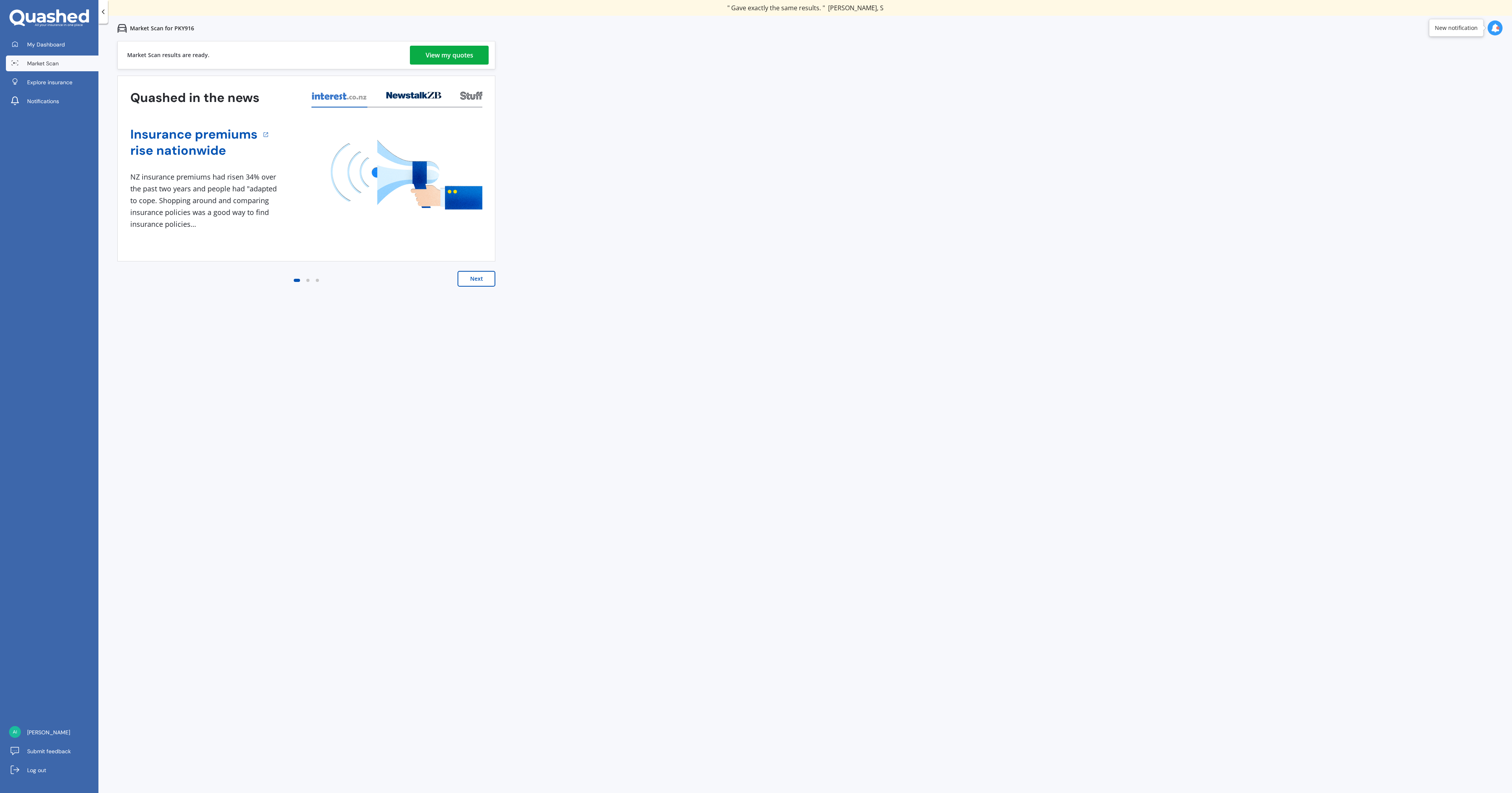
click at [462, 58] on div "View my quotes" at bounding box center [449, 55] width 47 height 19
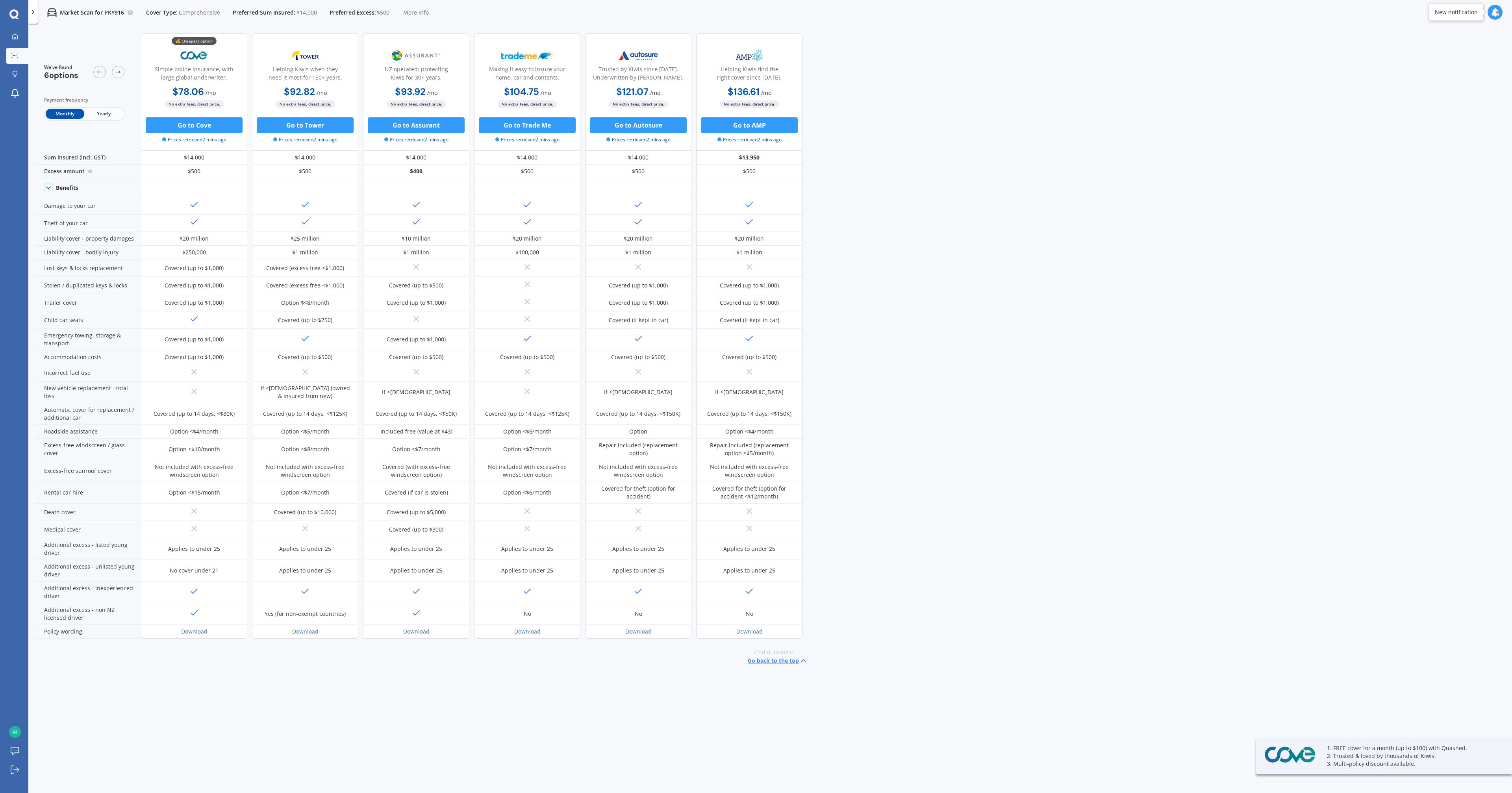
click at [107, 114] on span "Yearly" at bounding box center [104, 113] width 39 height 10
